Goal: Task Accomplishment & Management: Manage account settings

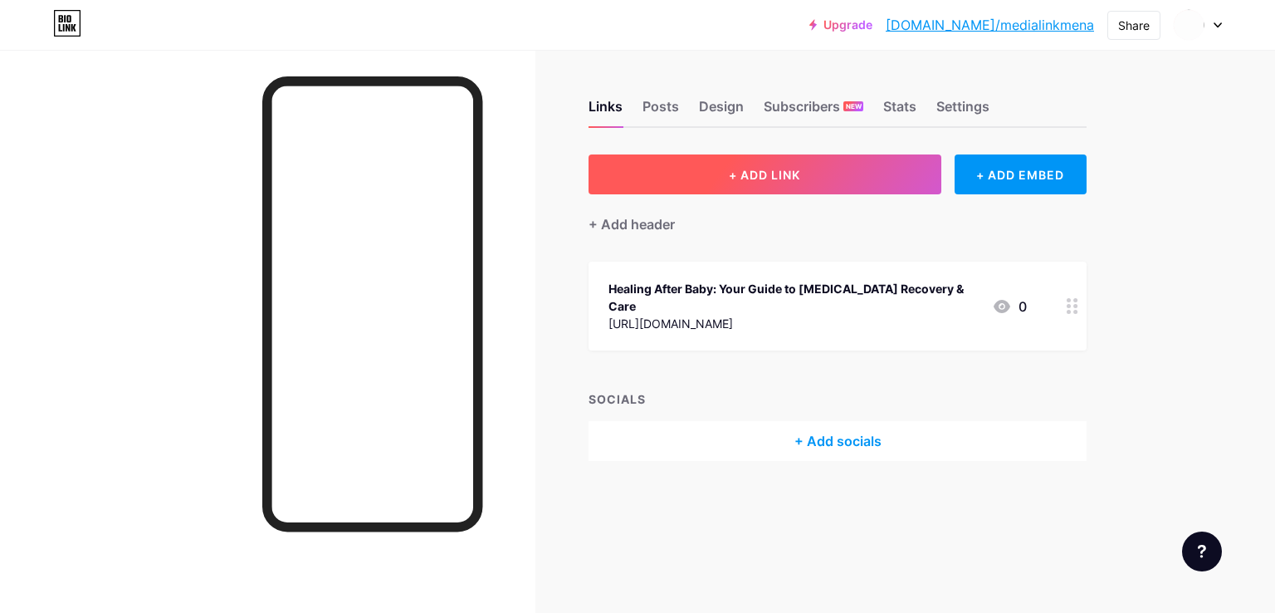
click at [756, 183] on button "+ ADD LINK" at bounding box center [765, 174] width 353 height 40
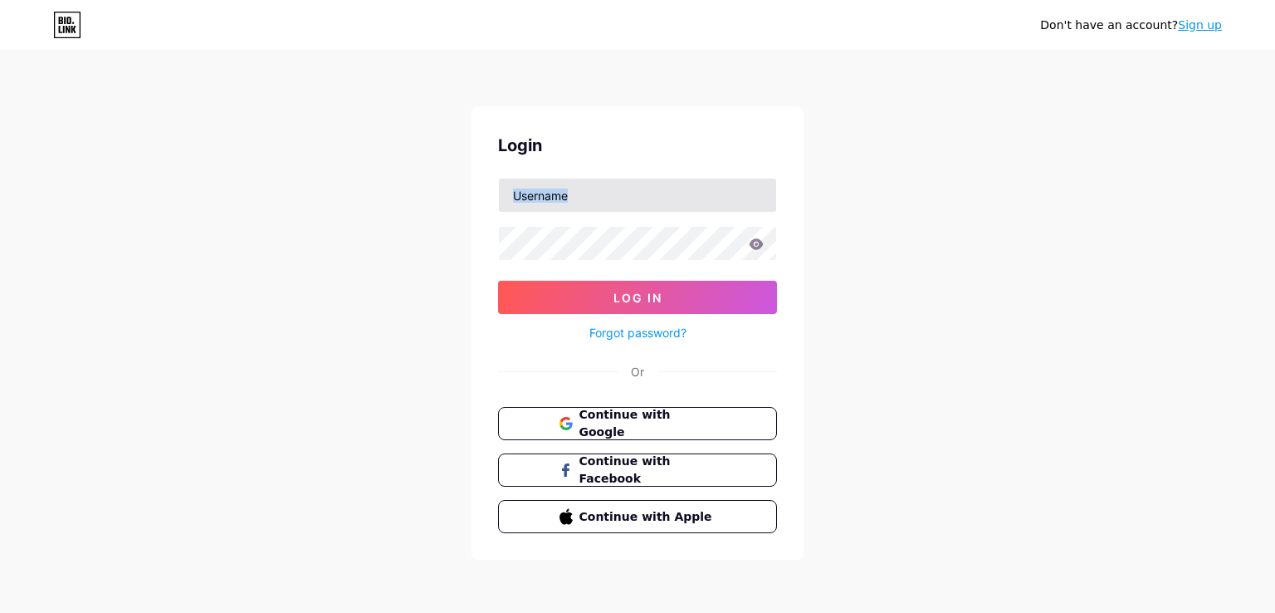
drag, startPoint x: 585, startPoint y: 216, endPoint x: 585, endPoint y: 198, distance: 17.4
click at [585, 198] on form "Log In Forgot password?" at bounding box center [637, 260] width 279 height 165
click at [585, 198] on input "text" at bounding box center [637, 195] width 277 height 33
drag, startPoint x: 597, startPoint y: 190, endPoint x: 851, endPoint y: 180, distance: 254.3
click at [851, 180] on div "Don't have an account? Sign up Login medialinkmena@gmail.com Log In Forgot pass…" at bounding box center [637, 306] width 1275 height 613
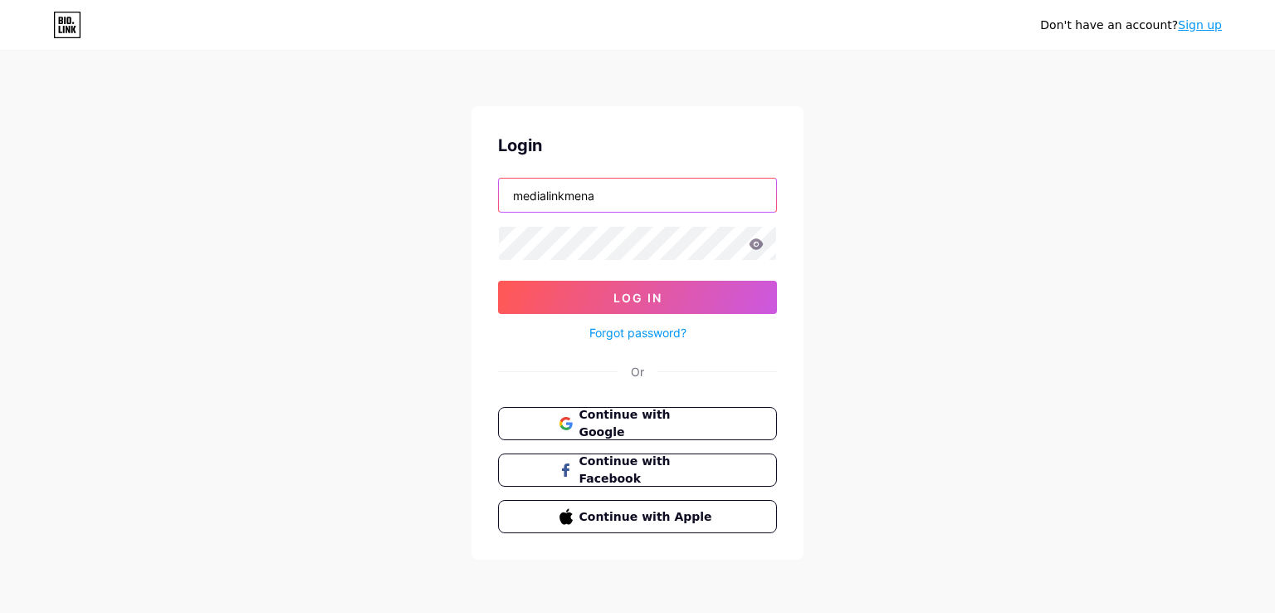
type input "medialinkmena"
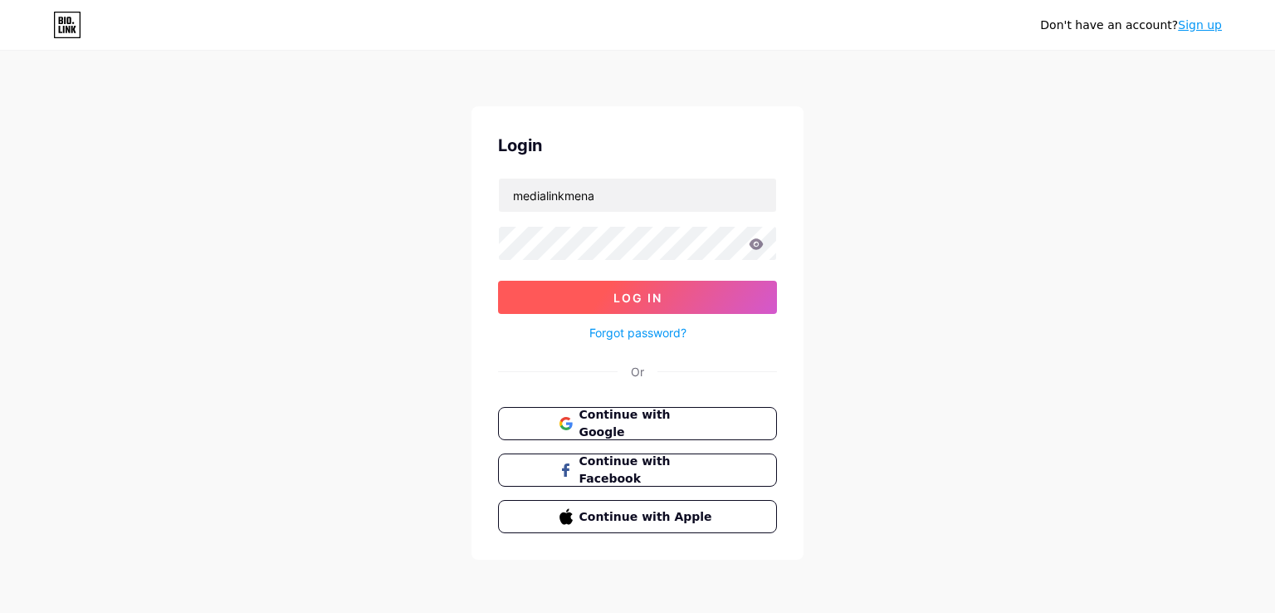
click at [600, 308] on button "Log In" at bounding box center [637, 297] width 279 height 33
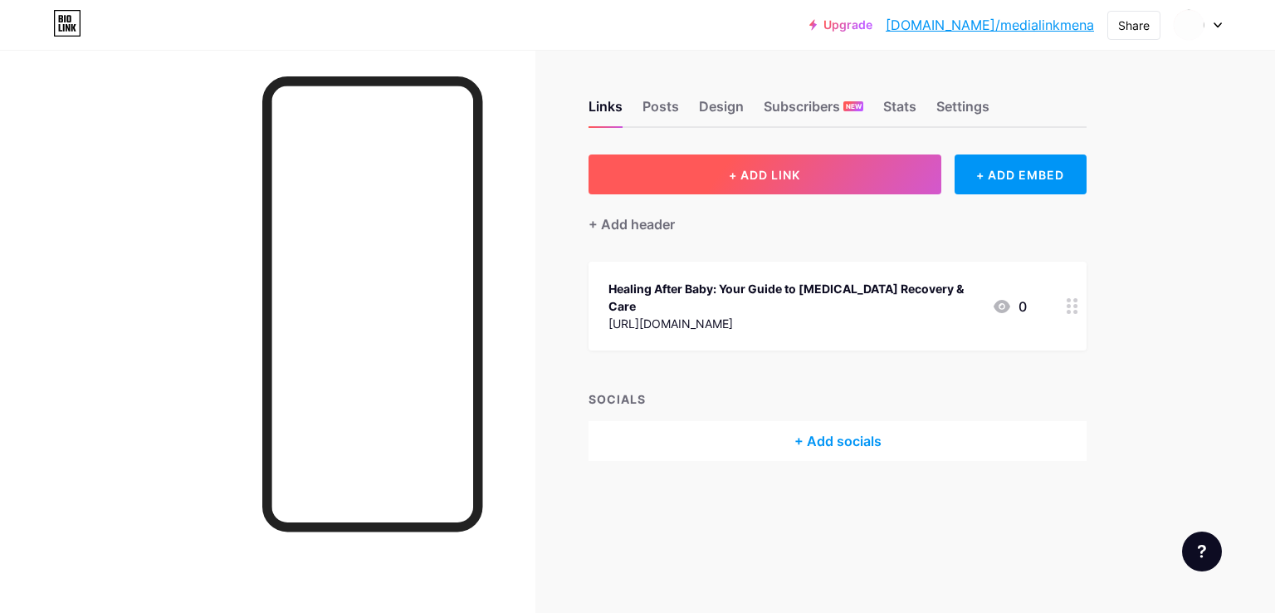
click at [840, 172] on button "+ ADD LINK" at bounding box center [765, 174] width 353 height 40
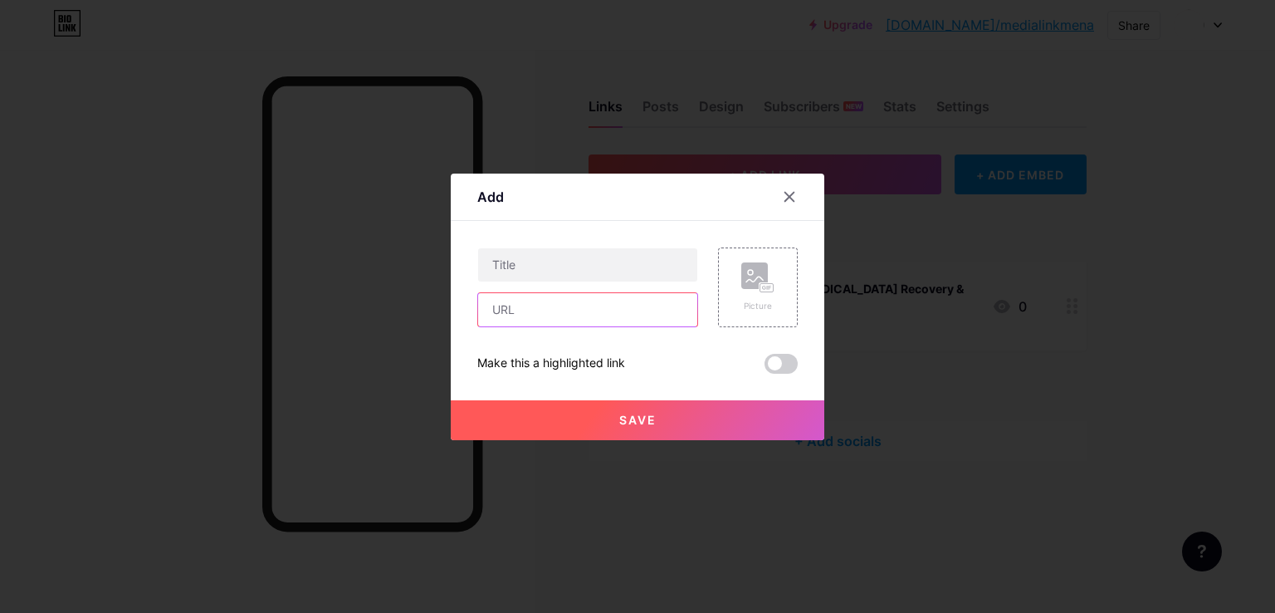
click at [526, 296] on input "text" at bounding box center [587, 309] width 219 height 33
paste input "https://www.mediclinic.ae/en/corporate/services-and-specialities/paediatric-sur…"
type input "https://www.mediclinic.ae/en/corporate/services-and-specialities/paediatric-sur…"
click at [561, 265] on input "text" at bounding box center [587, 264] width 219 height 33
paste input "Paediatric Surgery: Specialised Care for Children’s Surgical Needs"
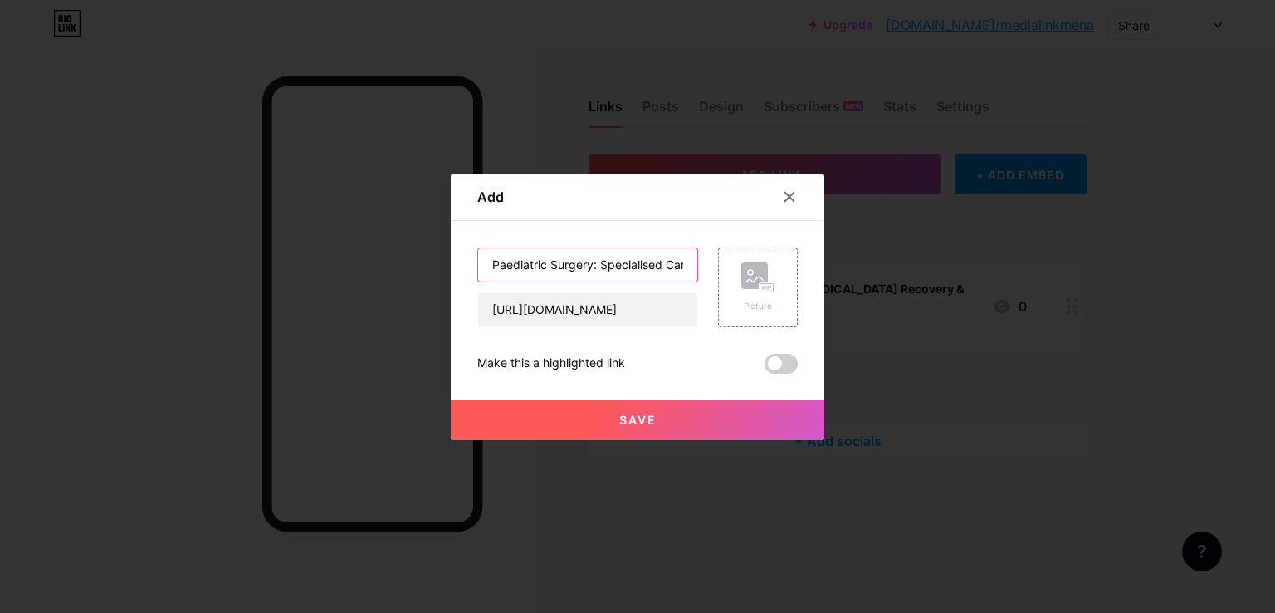
type input "Paediatric Surgery: Specialised Care for Children’s Surgical Needs"
click at [638, 424] on span "Save" at bounding box center [637, 420] width 37 height 14
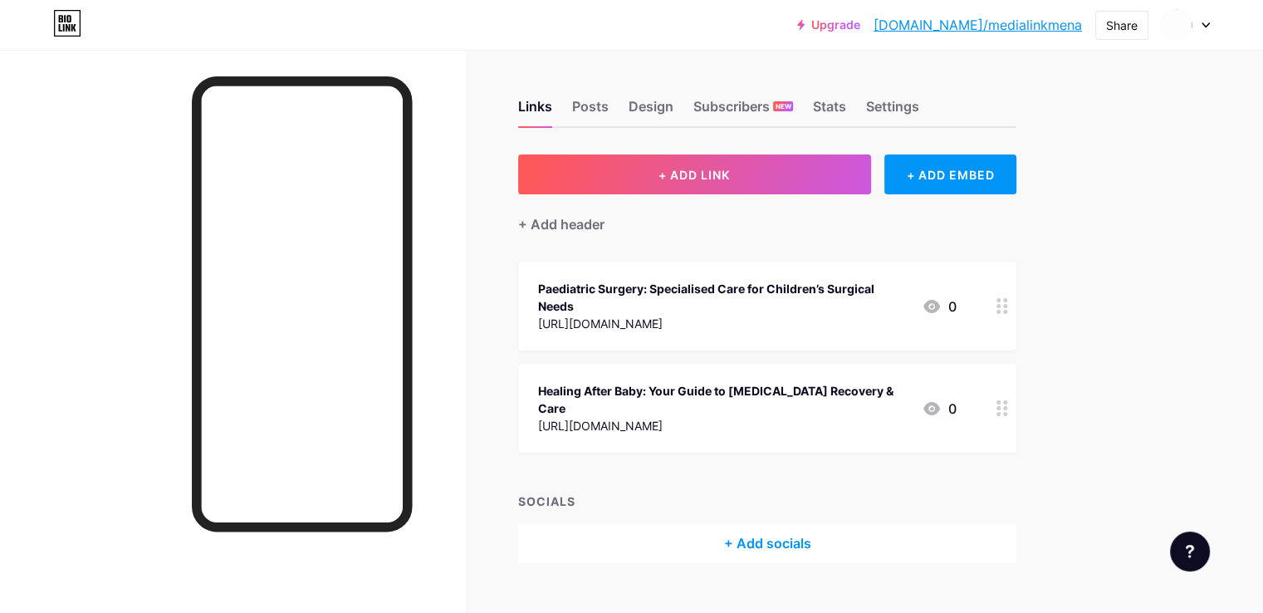
click at [980, 26] on link "[DOMAIN_NAME]/medialinkmena" at bounding box center [977, 25] width 208 height 20
